Goal: Task Accomplishment & Management: Manage account settings

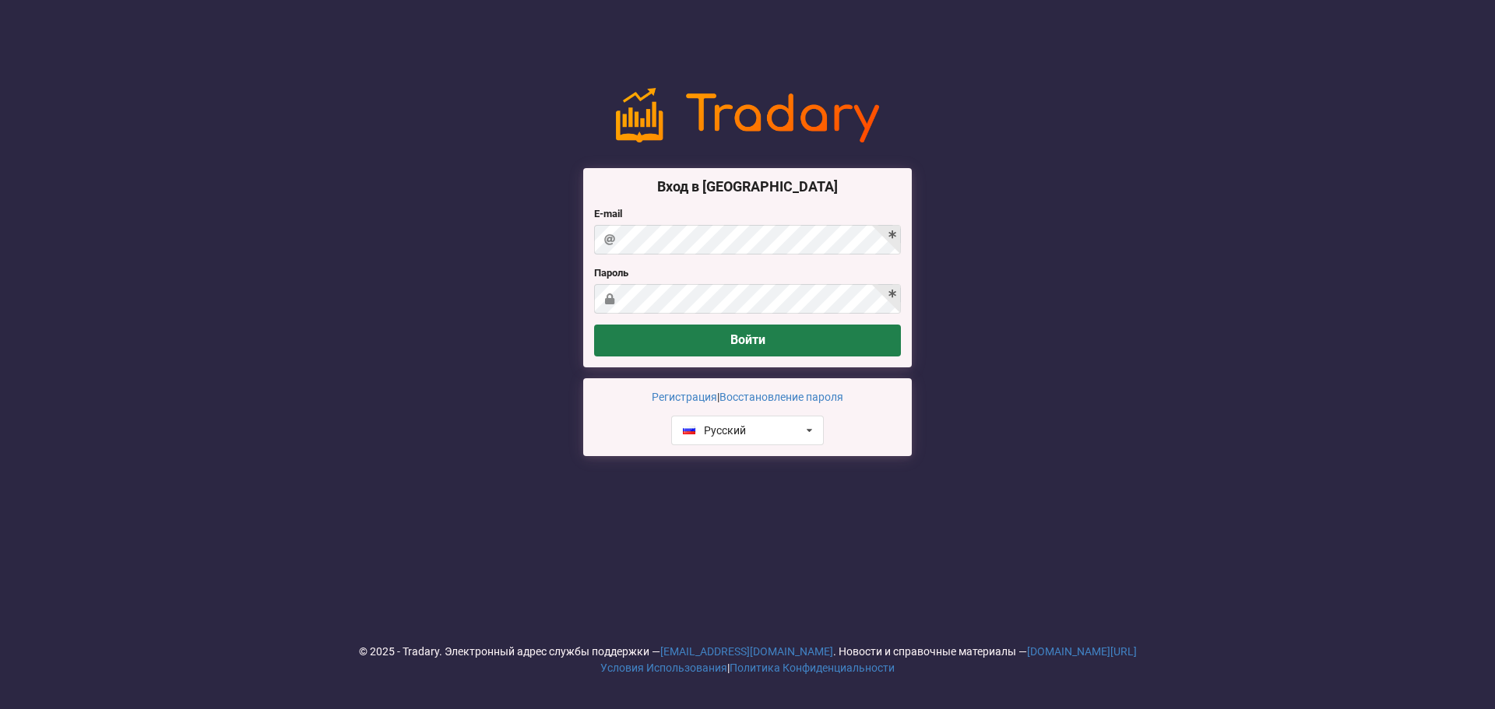
click at [771, 342] on button "Войти" at bounding box center [747, 341] width 307 height 32
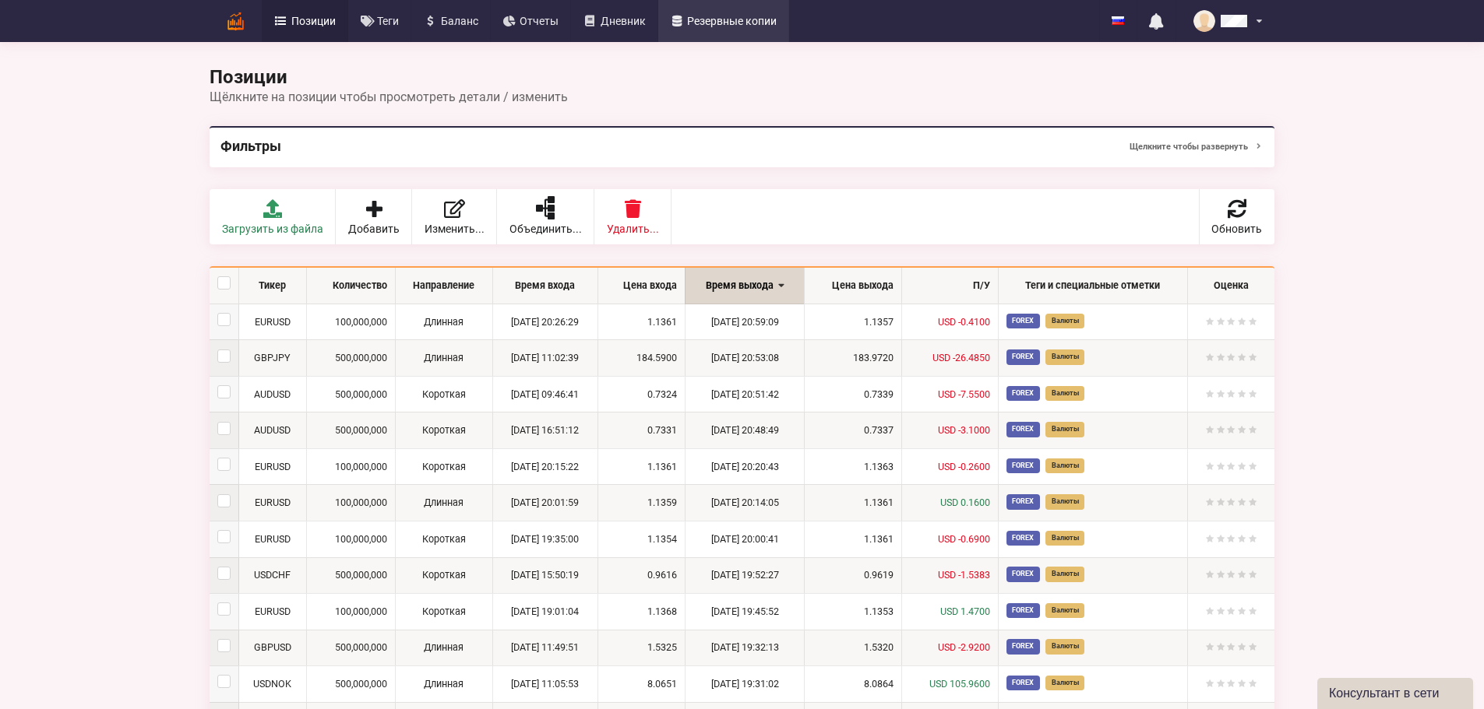
click at [687, 25] on span "Резервные копии" at bounding box center [732, 21] width 90 height 11
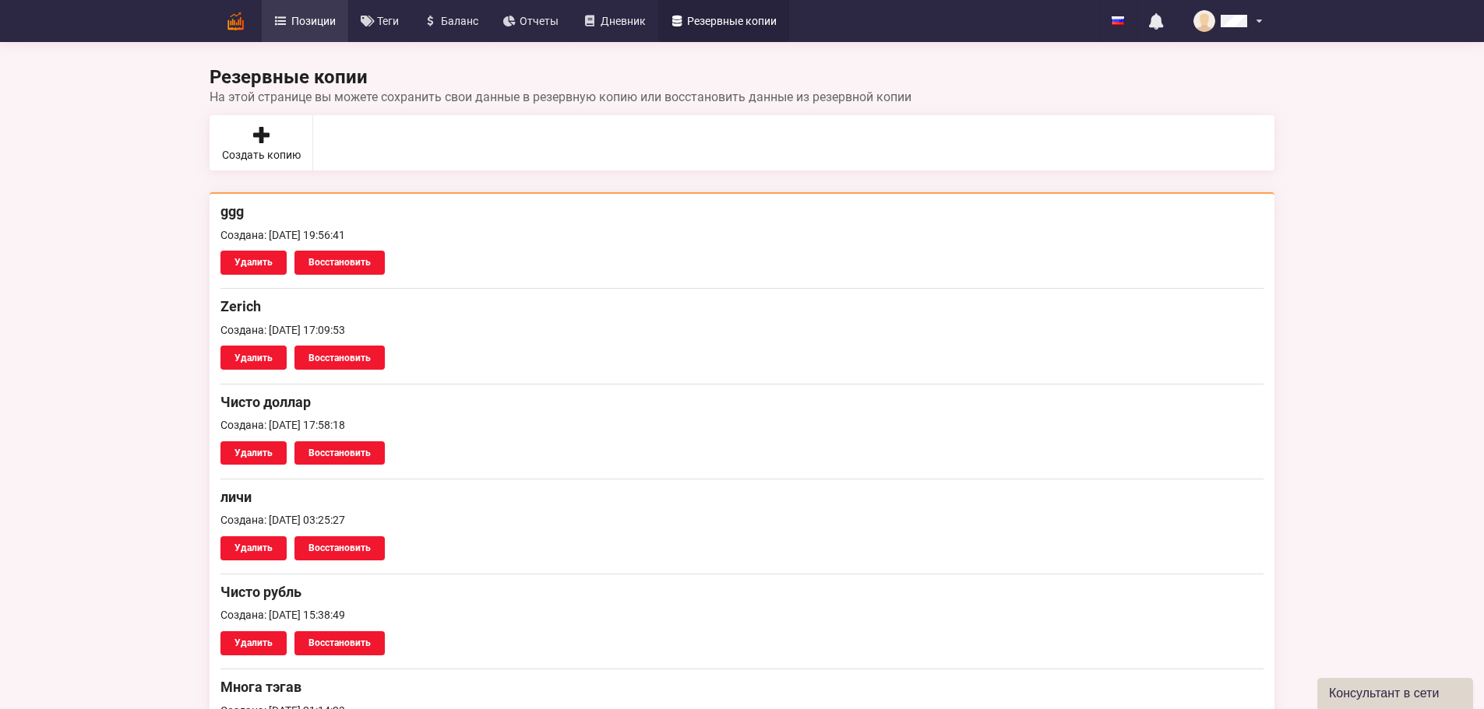
click at [262, 27] on link "Позиции" at bounding box center [305, 21] width 86 height 42
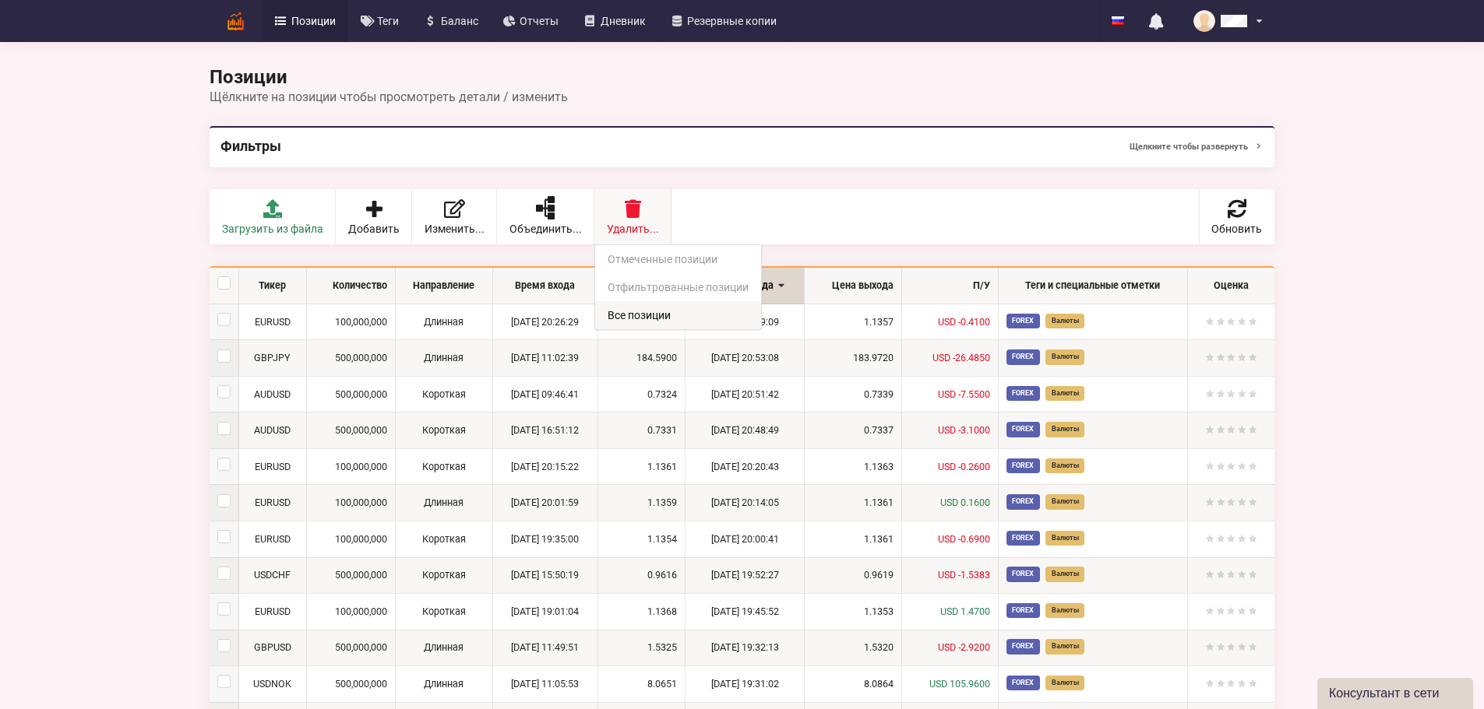
click at [595, 317] on link "Все позиции" at bounding box center [678, 315] width 166 height 28
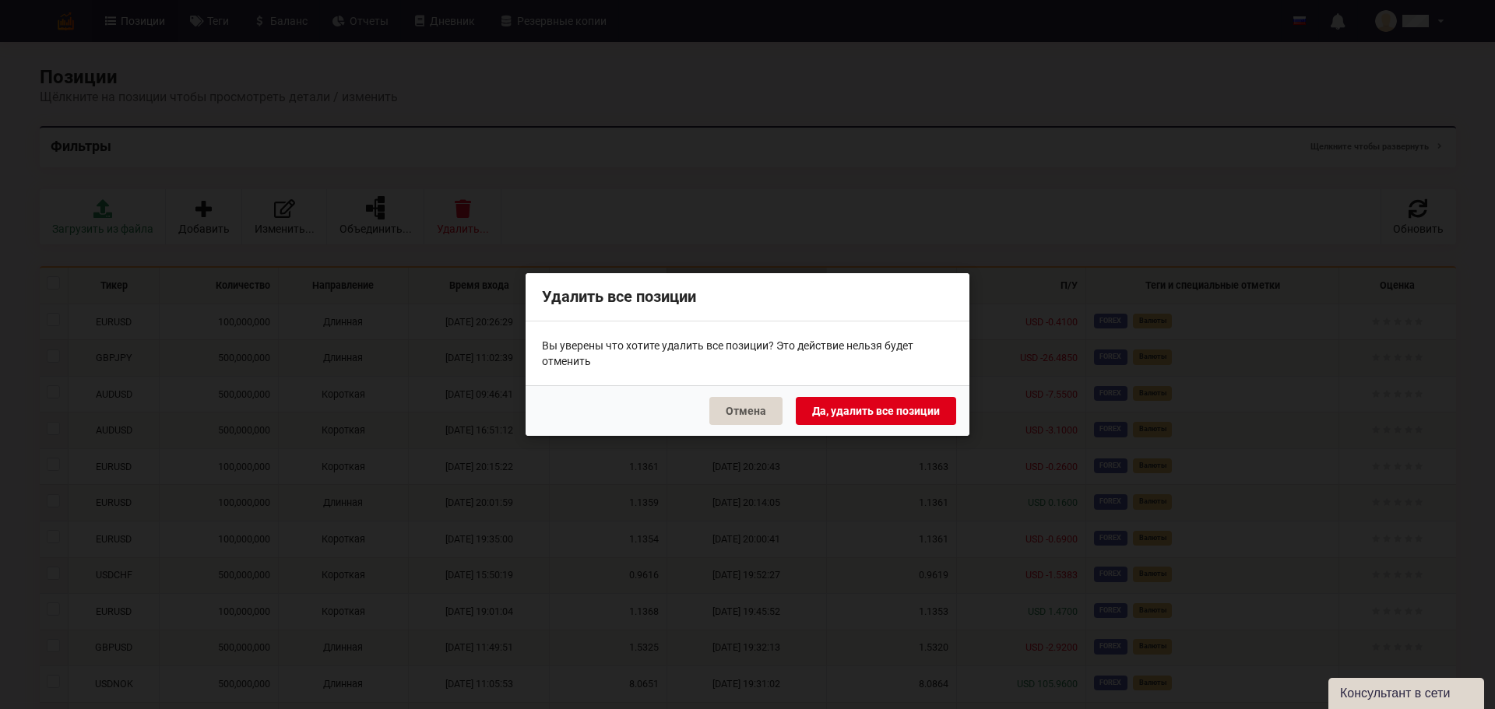
click at [886, 407] on button "Да, удалить все позиции" at bounding box center [876, 411] width 160 height 28
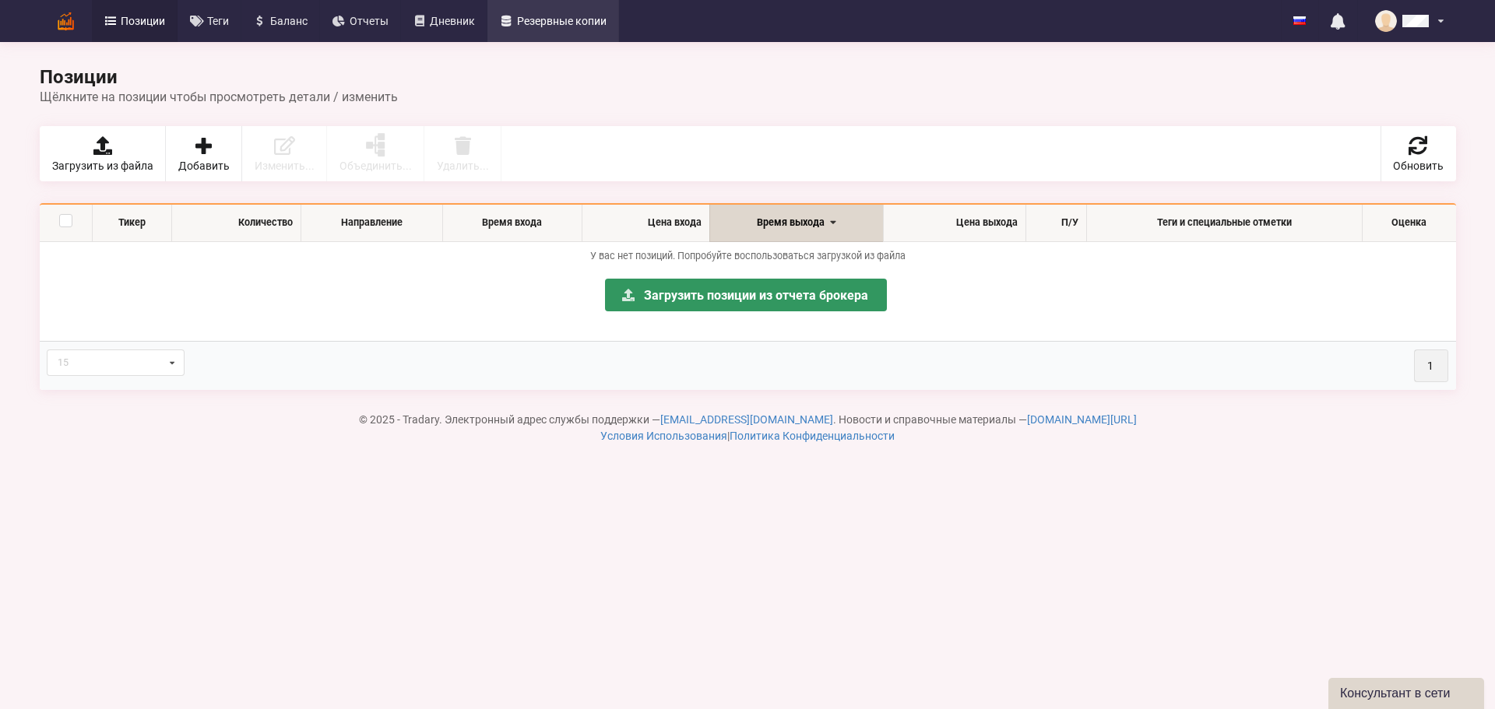
click at [588, 24] on span "Резервные копии" at bounding box center [562, 21] width 90 height 11
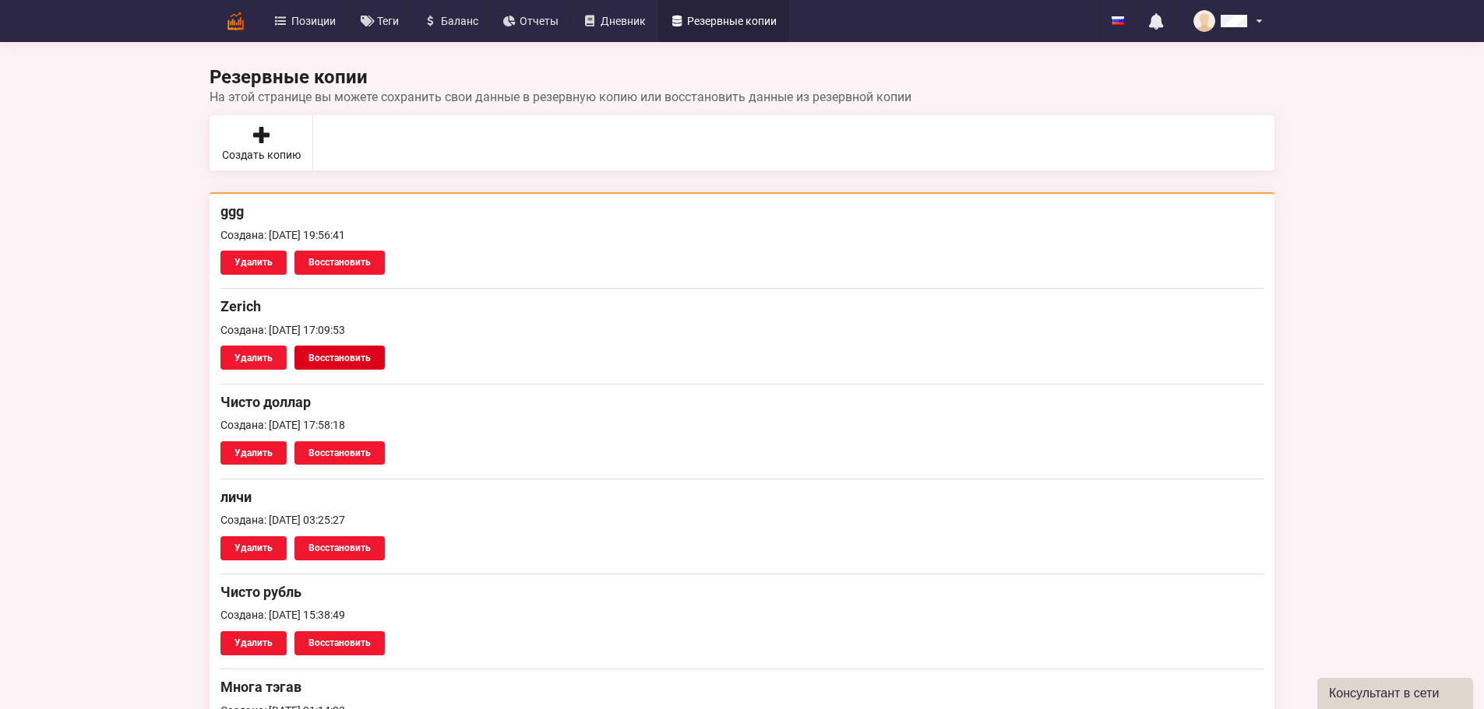
click at [294, 358] on button "Восстановить" at bounding box center [339, 358] width 90 height 24
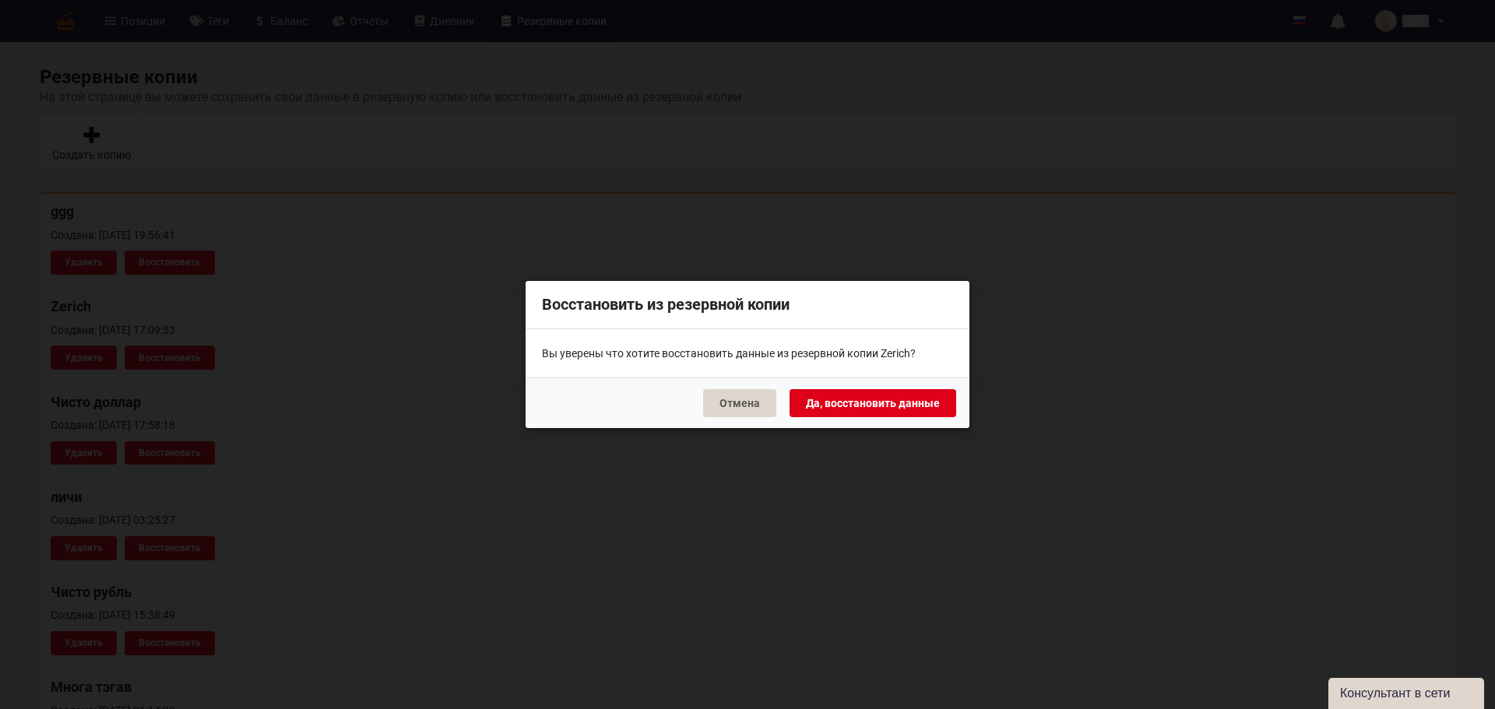
click at [896, 393] on button "Да, восстановить данные" at bounding box center [873, 403] width 167 height 28
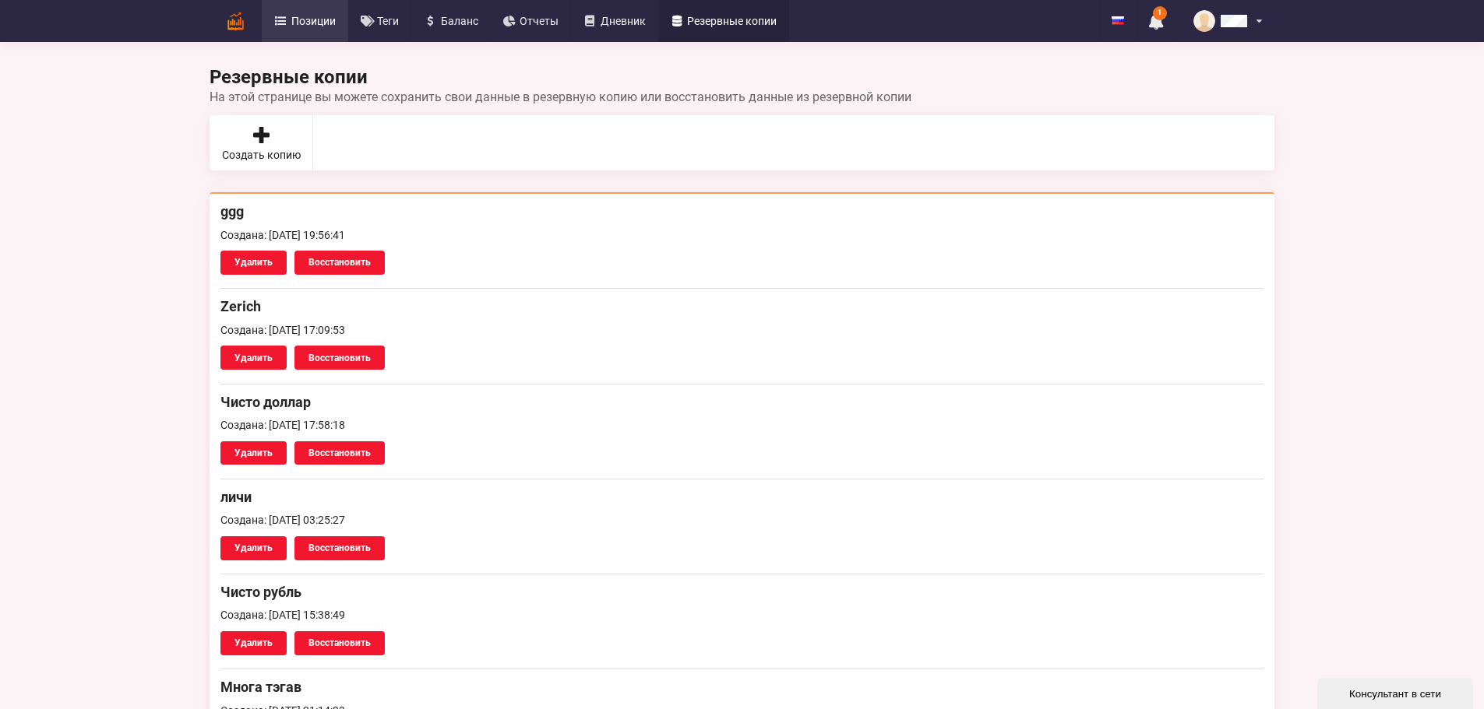
click at [274, 20] on icon at bounding box center [280, 21] width 13 height 11
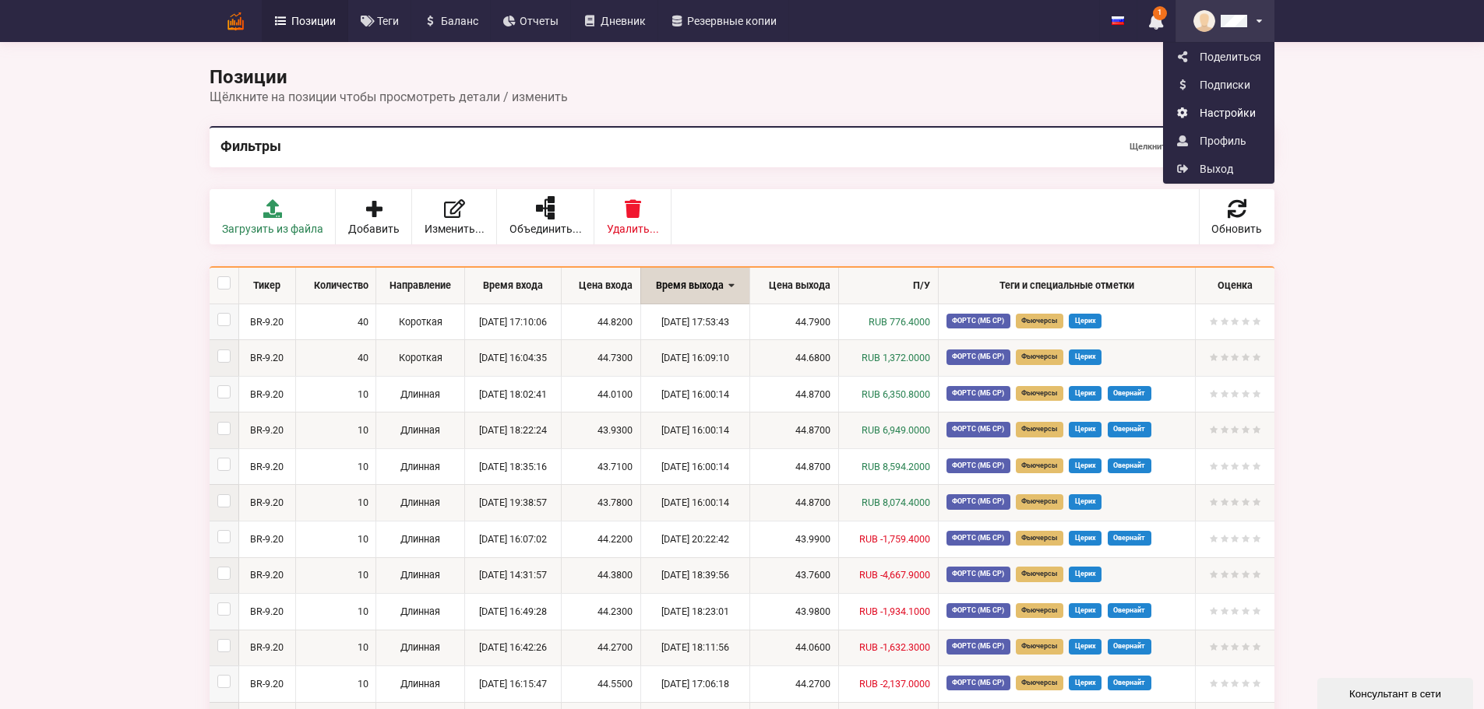
click at [1273, 111] on link "Настройки" at bounding box center [1218, 113] width 110 height 28
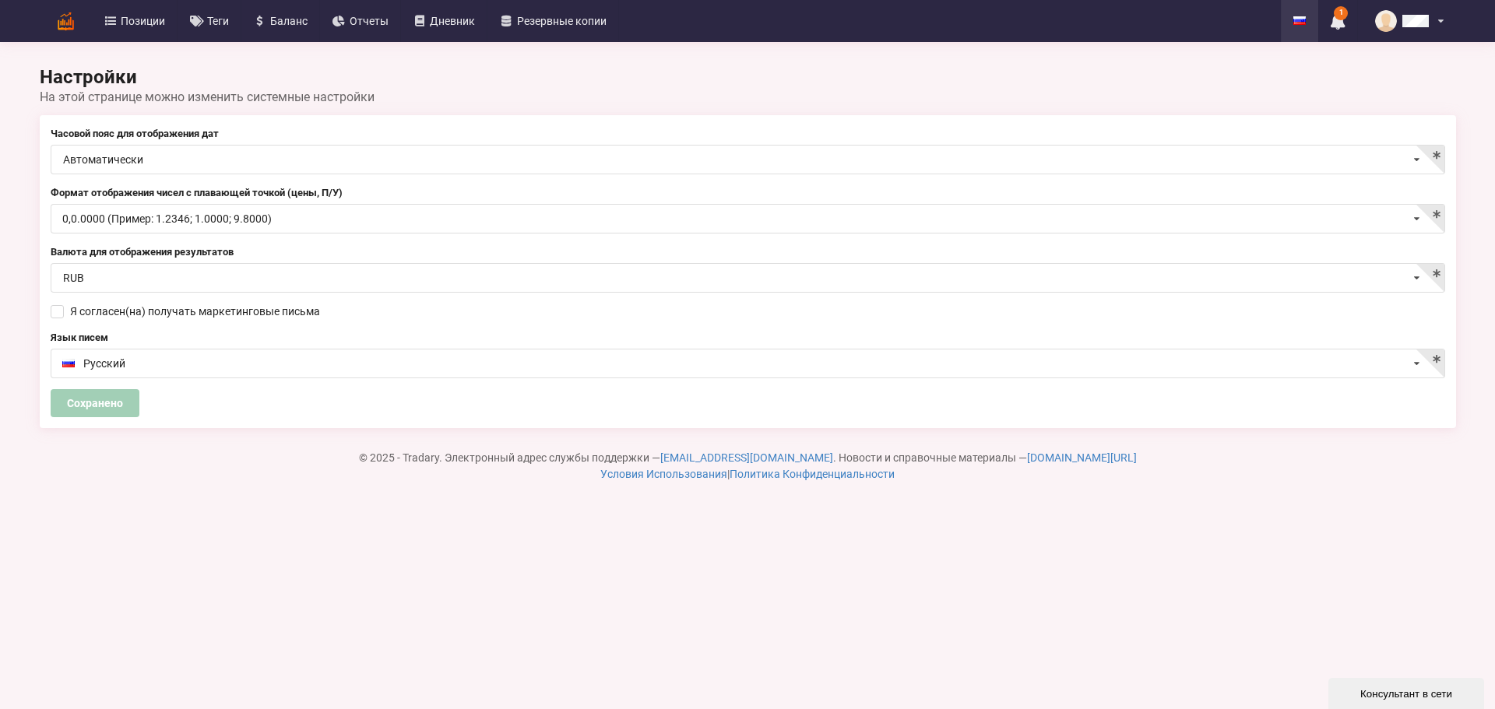
click at [1301, 19] on icon at bounding box center [1299, 20] width 12 height 9
click at [1351, 14] on div "1 Данные из резервной копии Zerich были восстановлены Перейти к позициям Смотре…" at bounding box center [1337, 21] width 39 height 42
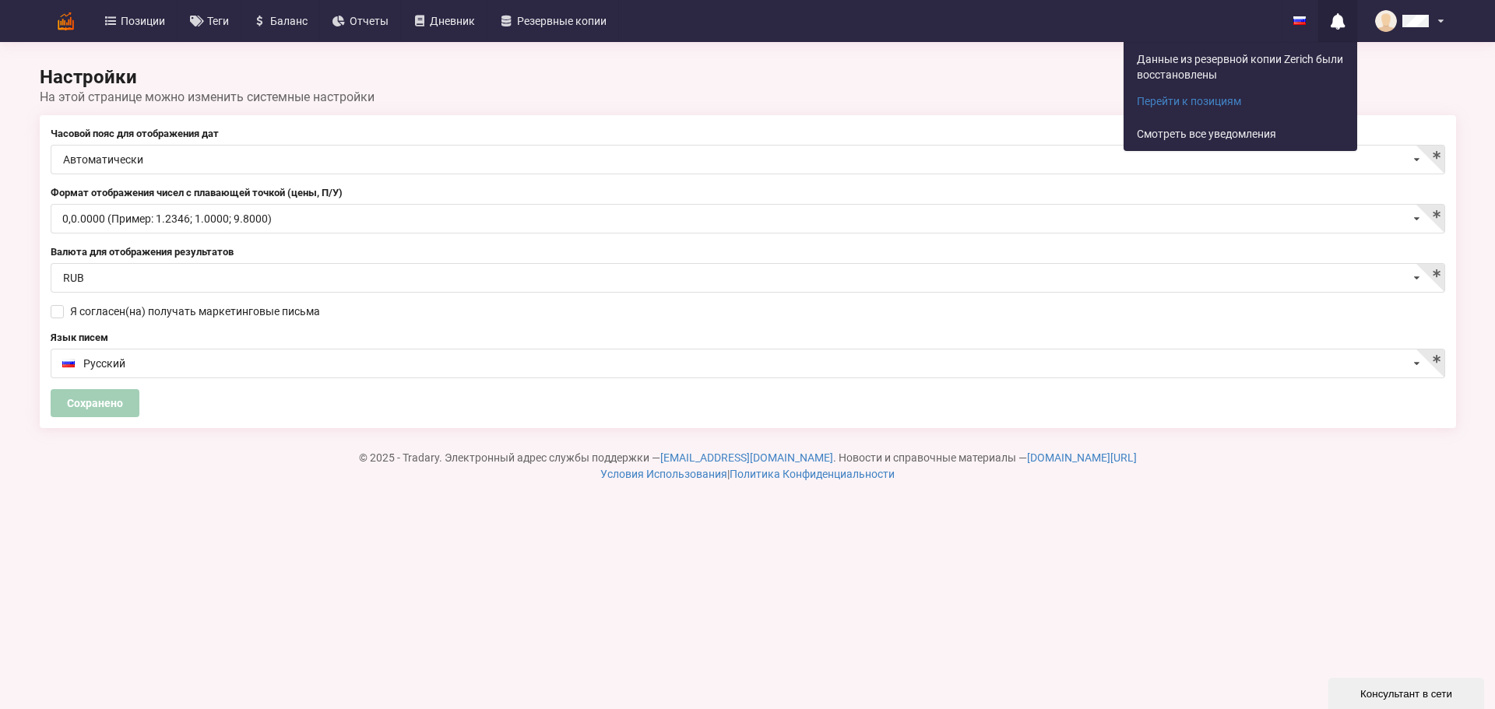
click at [1351, 14] on div "Данные из резервной копии Zerich были восстановлены Перейти к позициям Смотреть…" at bounding box center [1337, 21] width 39 height 42
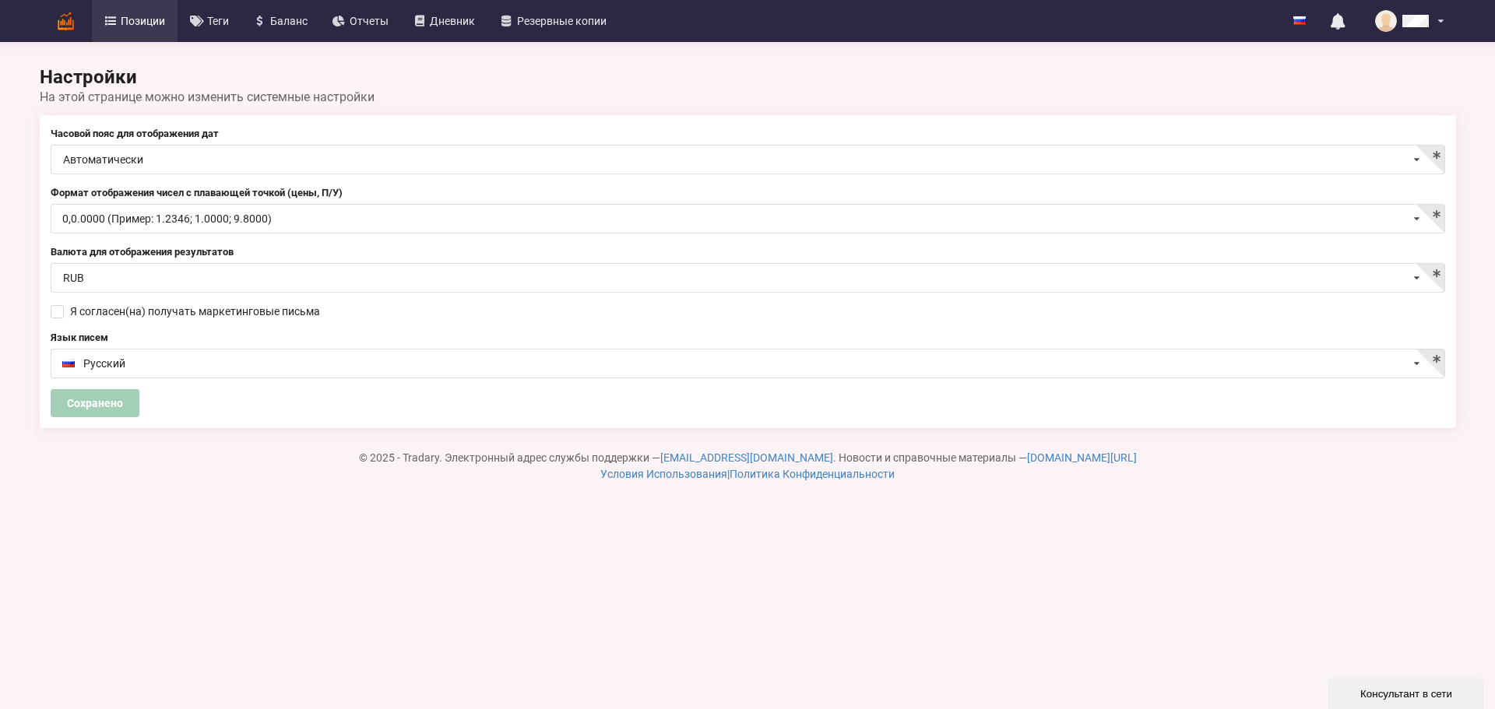
click at [113, 15] on link "Позиции" at bounding box center [135, 21] width 86 height 42
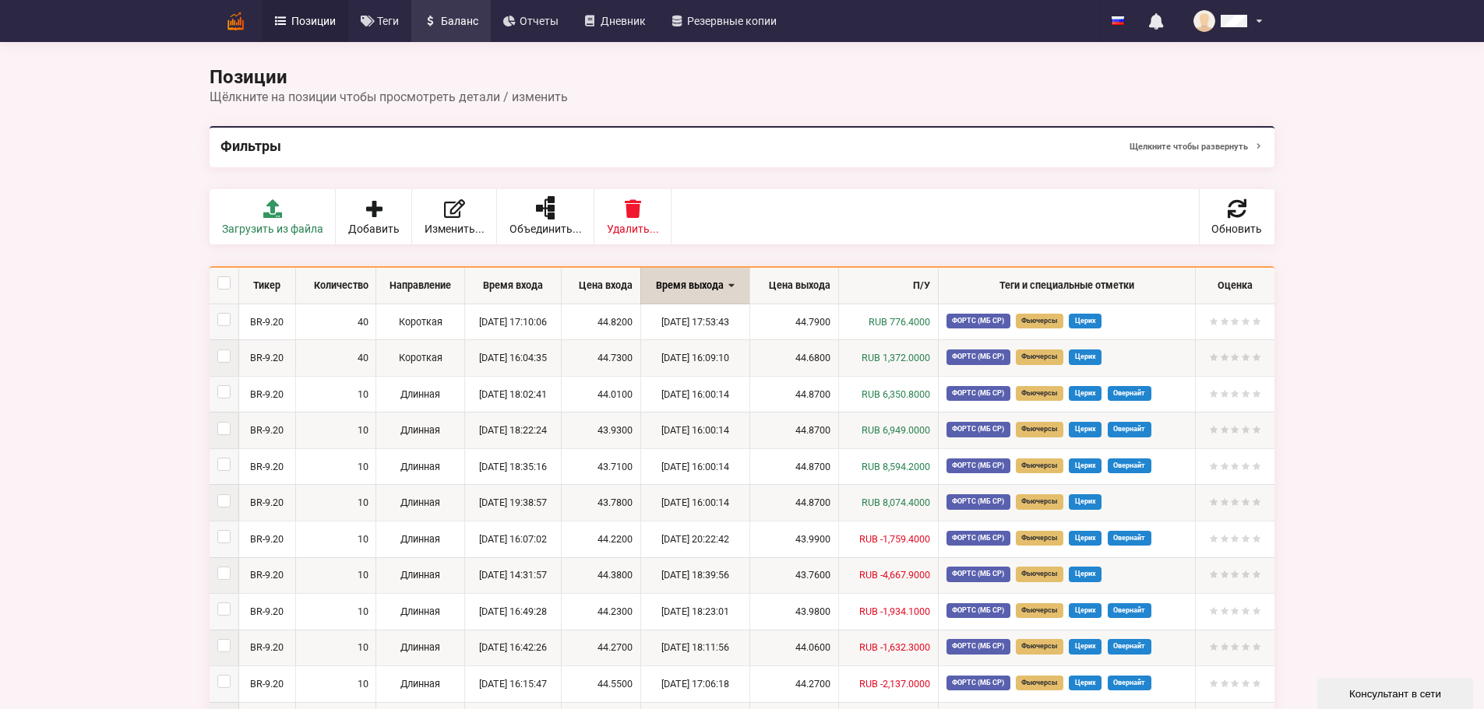
drag, startPoint x: 279, startPoint y: 19, endPoint x: 375, endPoint y: 18, distance: 95.8
click at [441, 19] on span "Баланс" at bounding box center [459, 21] width 37 height 11
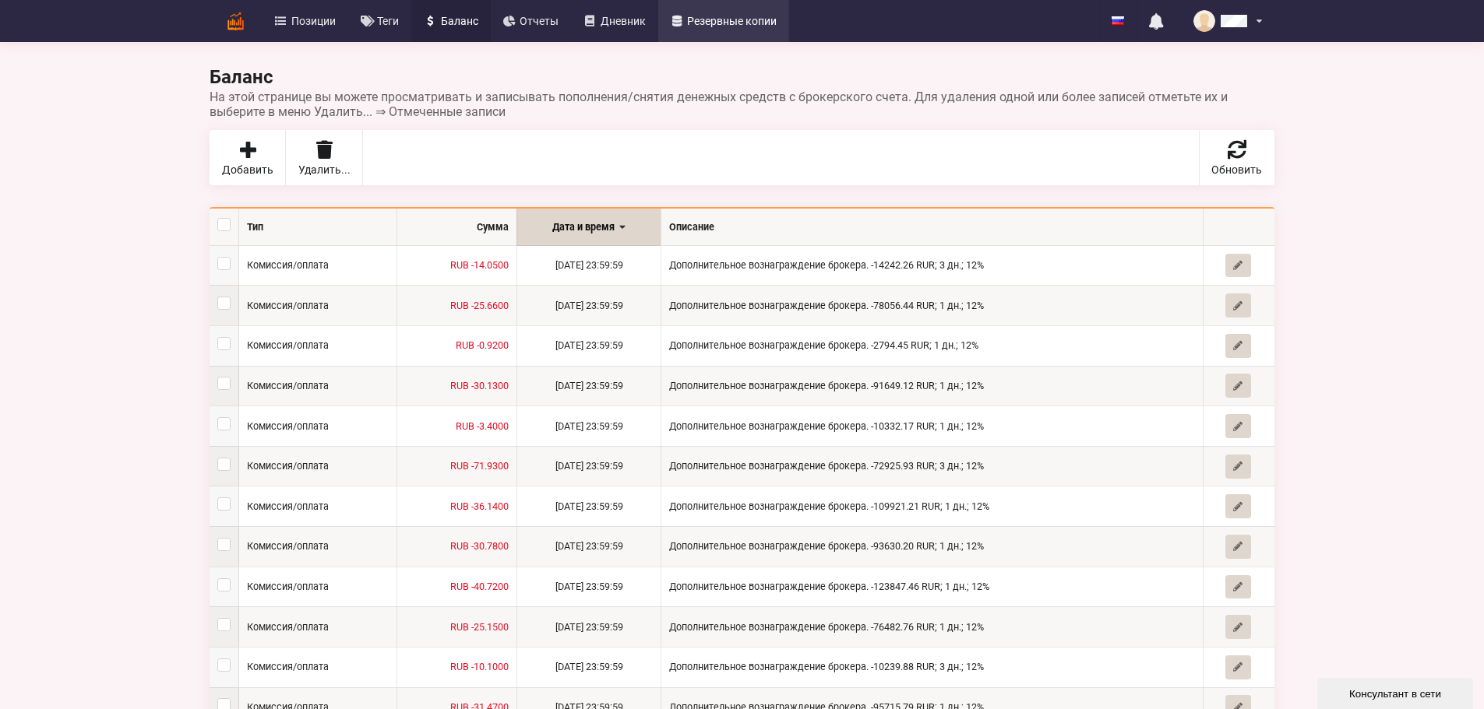
click at [687, 21] on span "Резервные копии" at bounding box center [732, 21] width 90 height 11
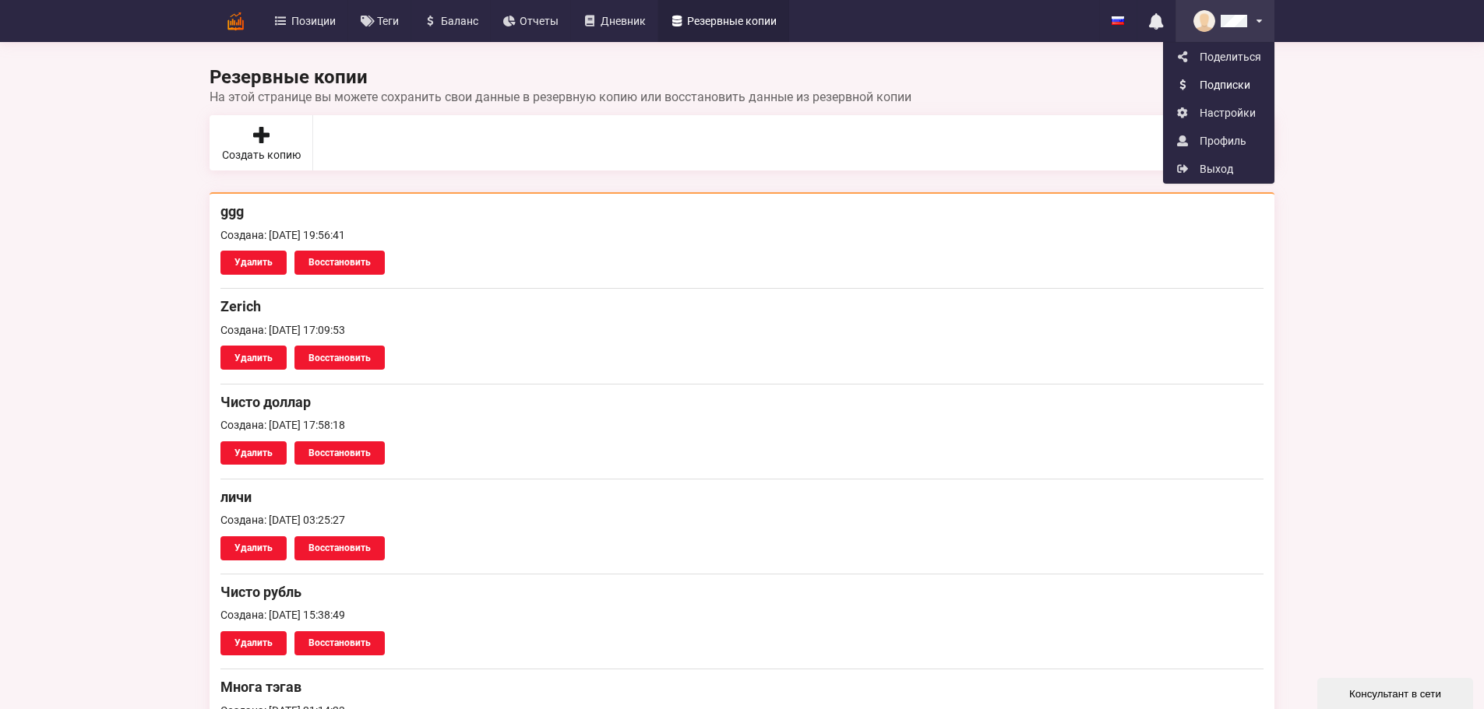
click at [1273, 86] on link "Подписки" at bounding box center [1218, 85] width 110 height 28
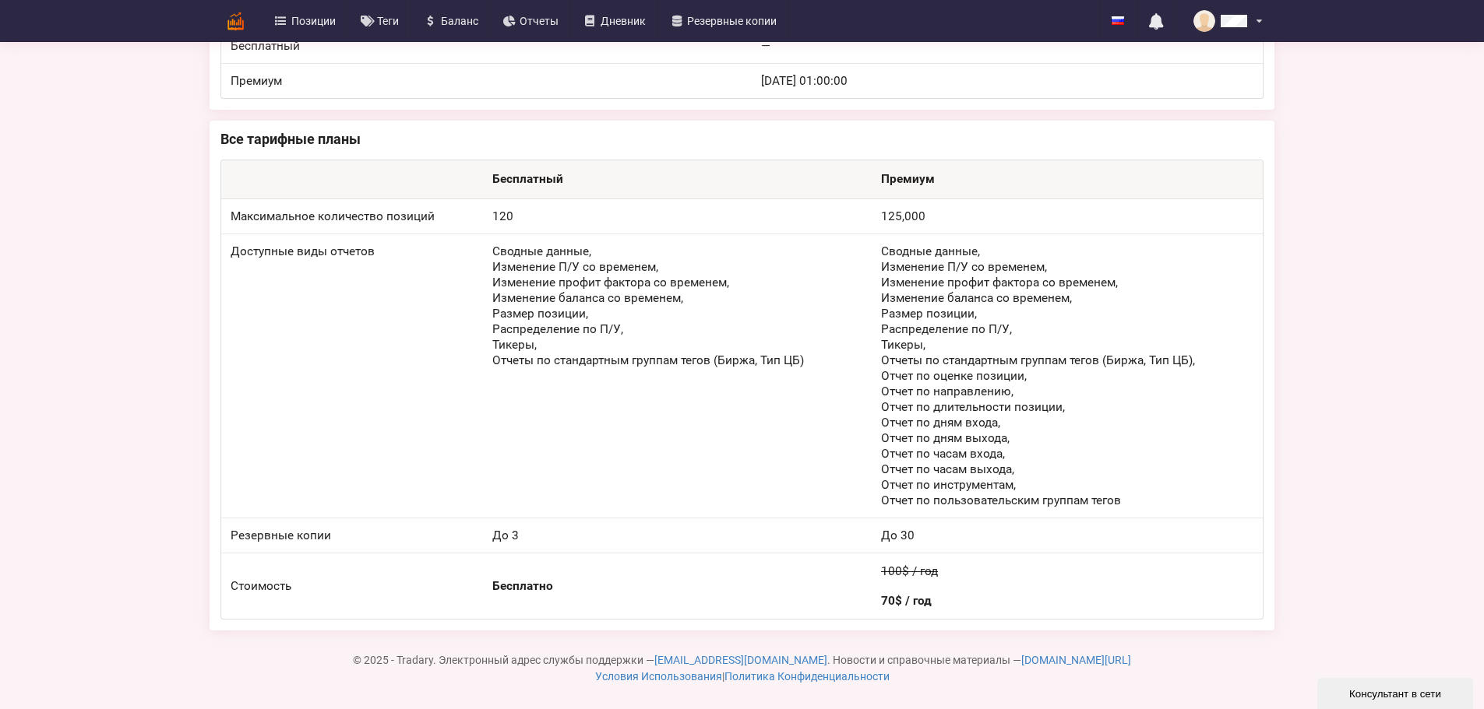
scroll to position [165, 0]
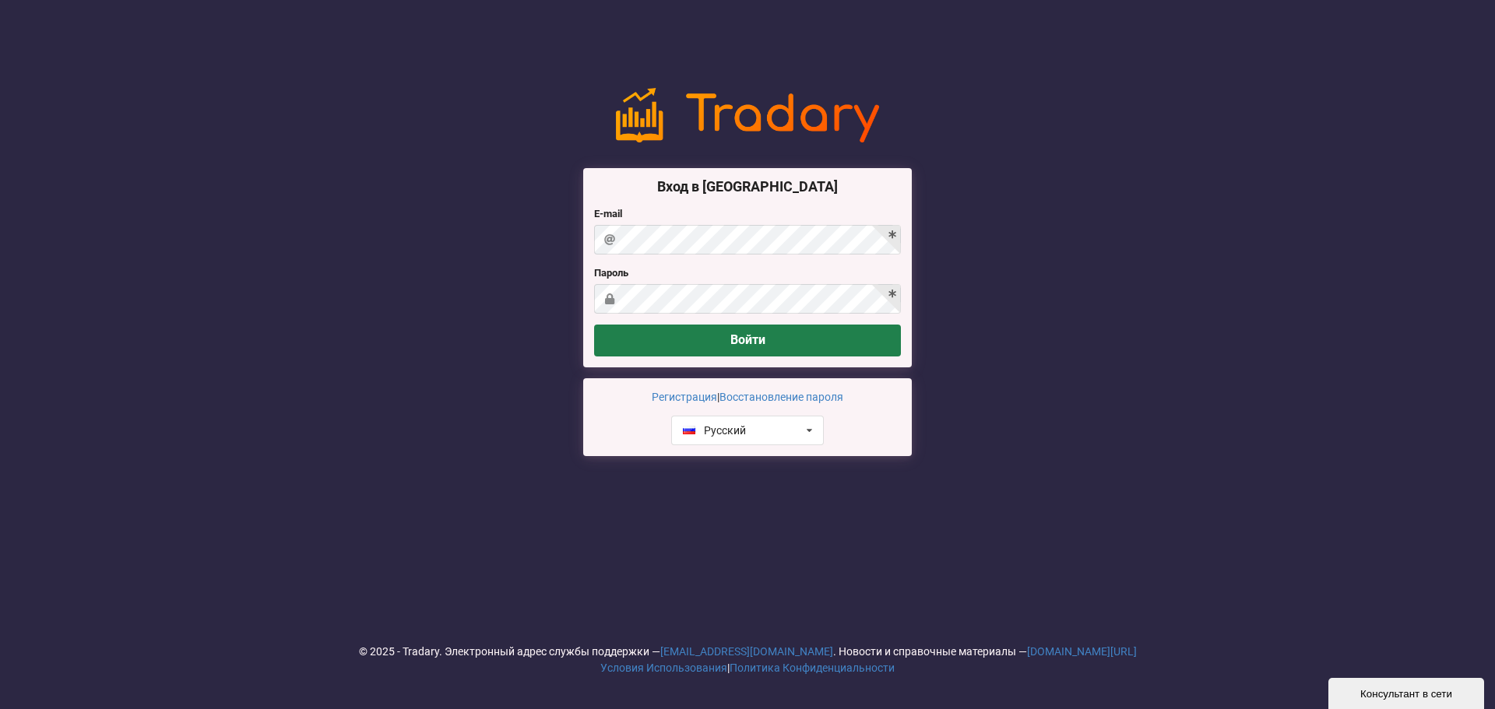
click at [746, 335] on button "Войти" at bounding box center [747, 341] width 307 height 32
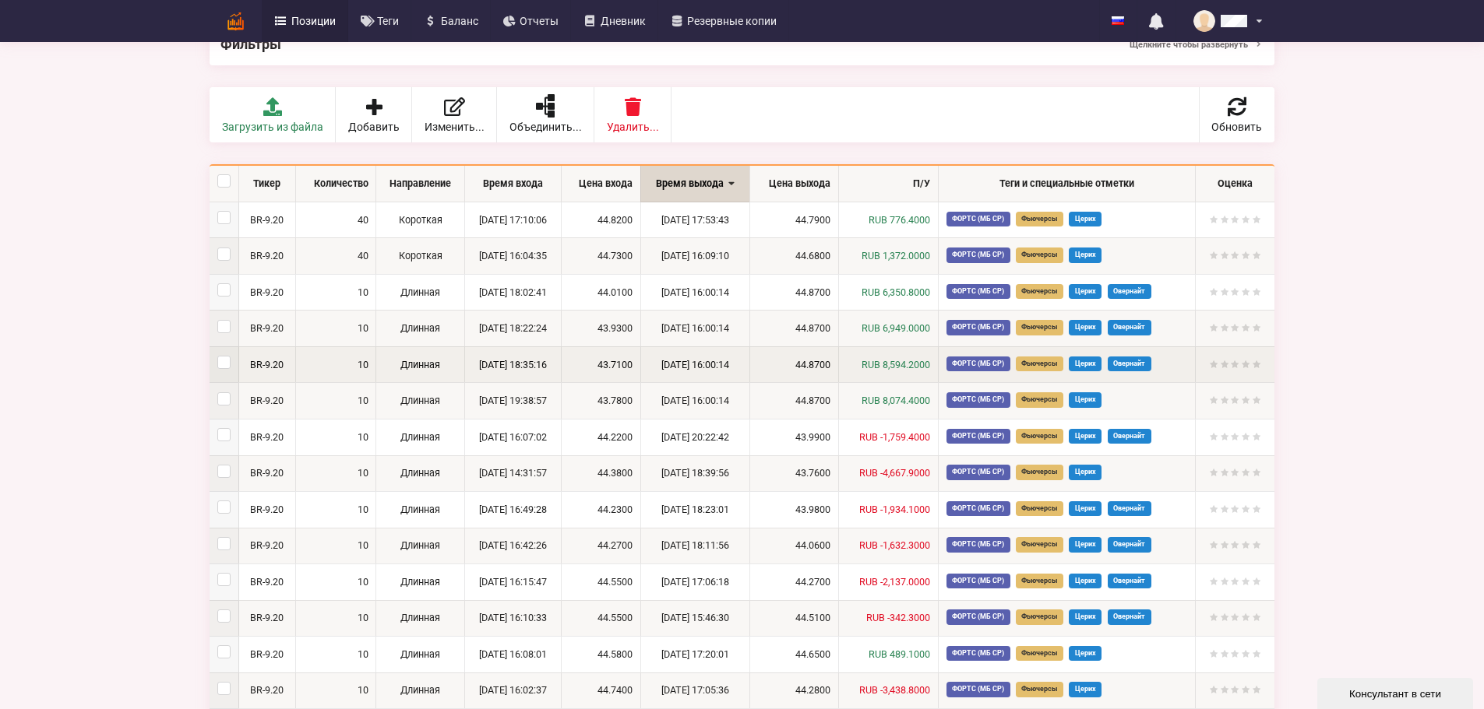
scroll to position [273, 0]
